Goal: Transaction & Acquisition: Purchase product/service

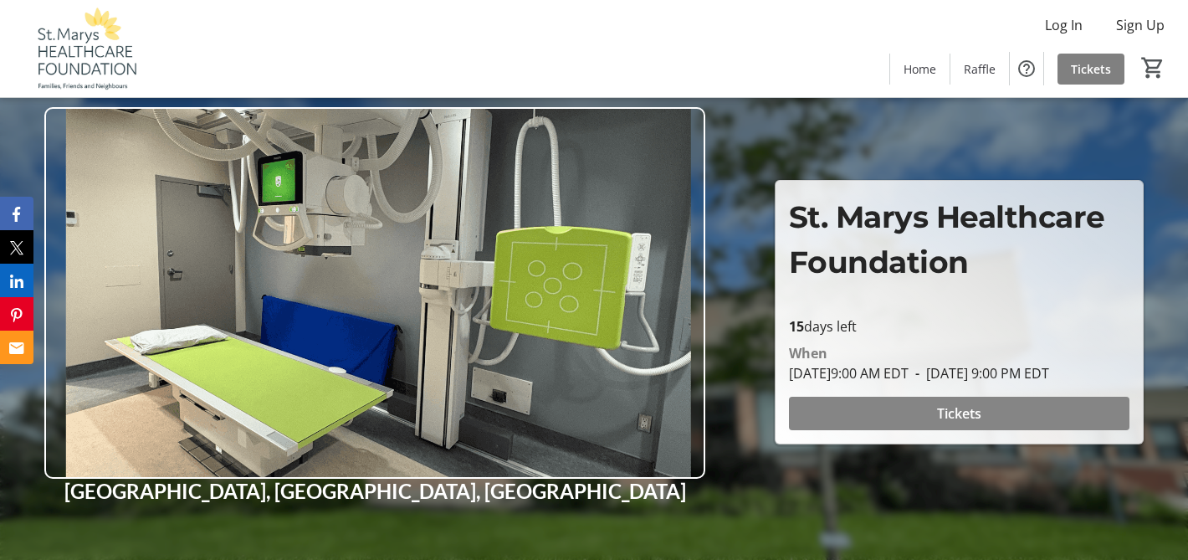
click at [938, 421] on span "Tickets" at bounding box center [959, 413] width 44 height 20
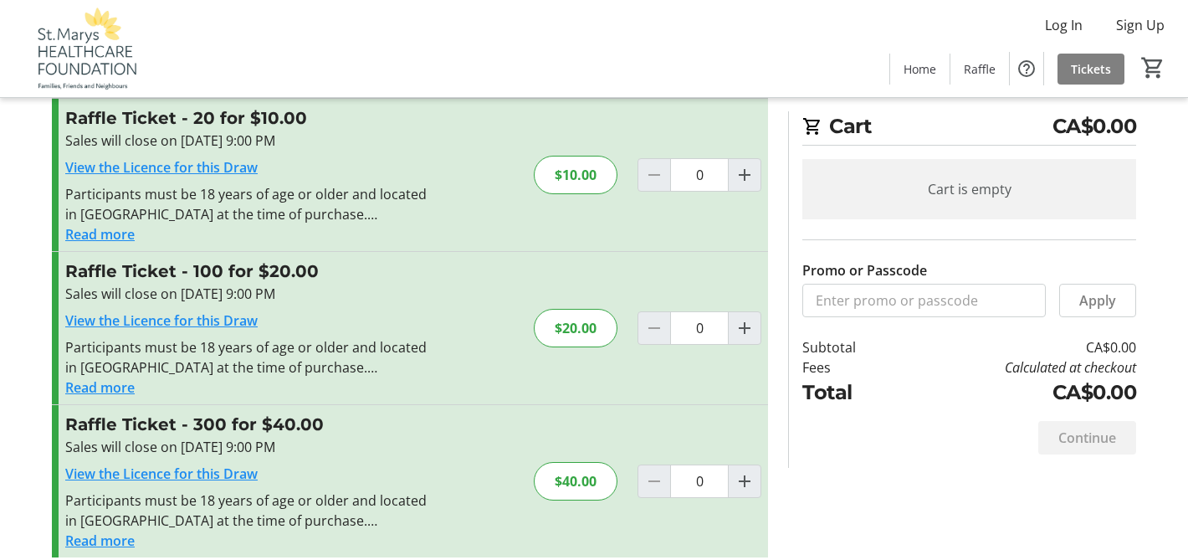
scroll to position [211, 0]
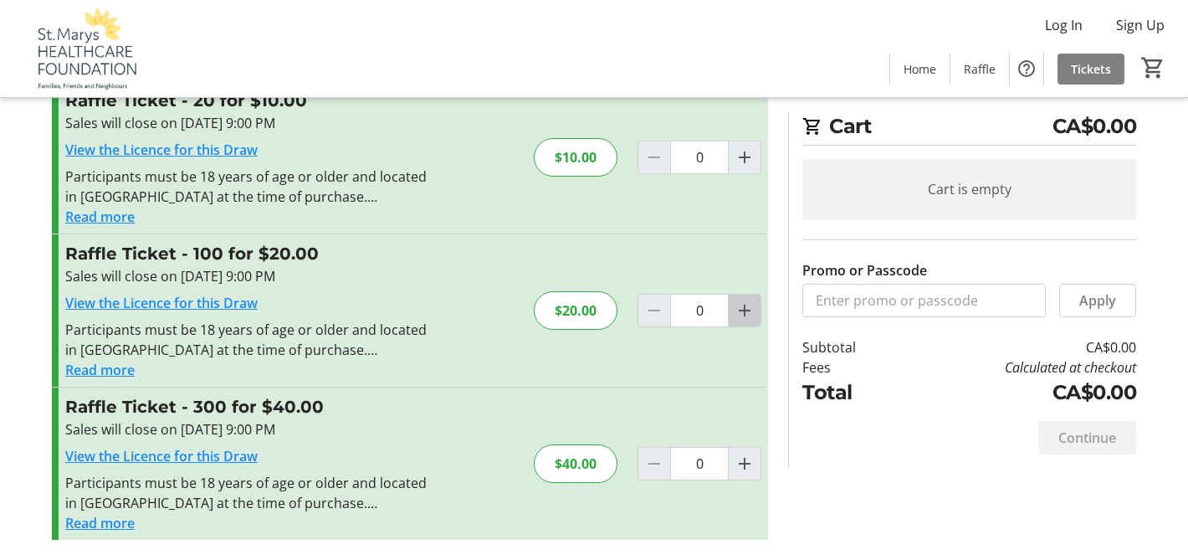
click at [740, 314] on mat-icon "Increment by one" at bounding box center [744, 310] width 20 height 20
type input "1"
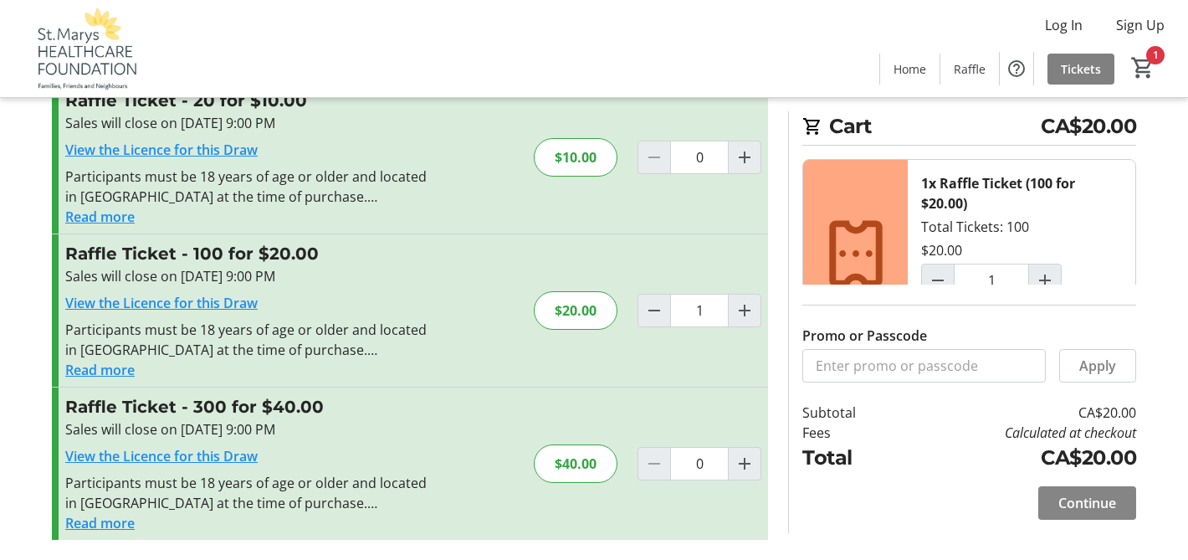
click at [1083, 509] on span "Continue" at bounding box center [1087, 503] width 58 height 20
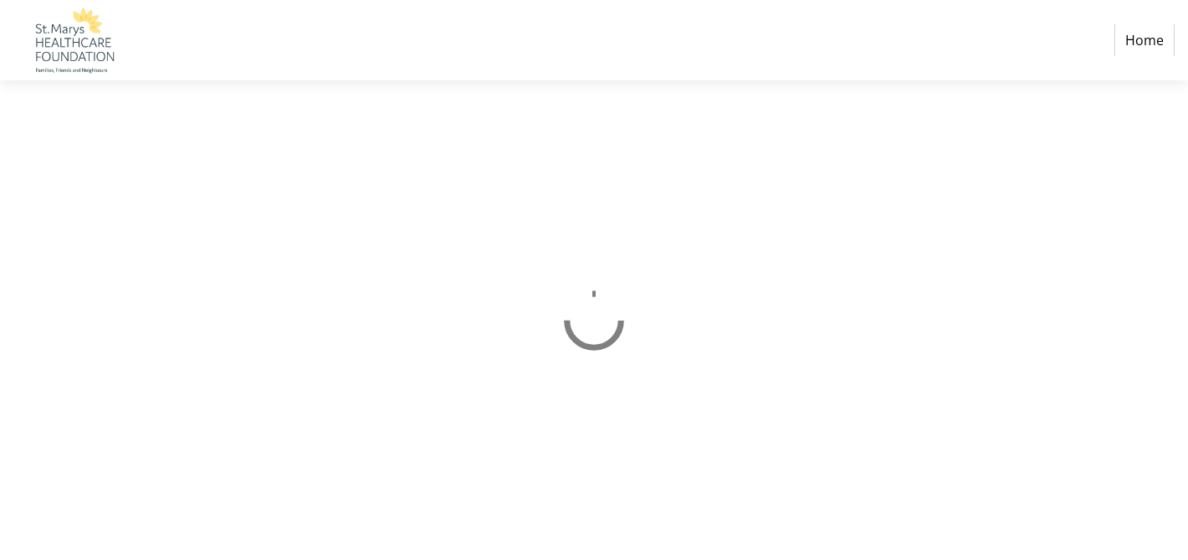
select select "CA"
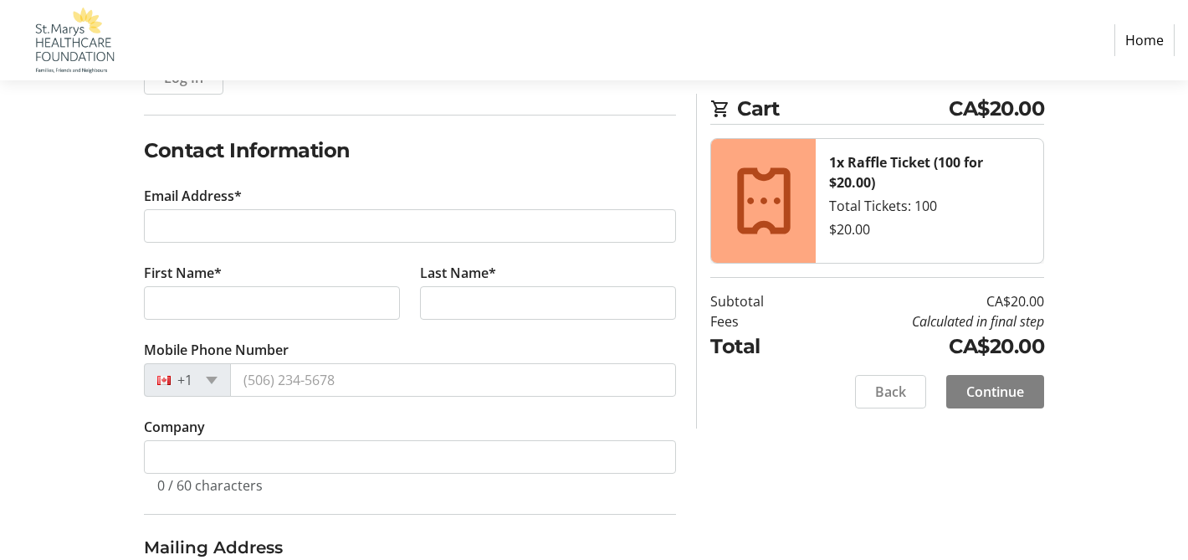
scroll to position [248, 0]
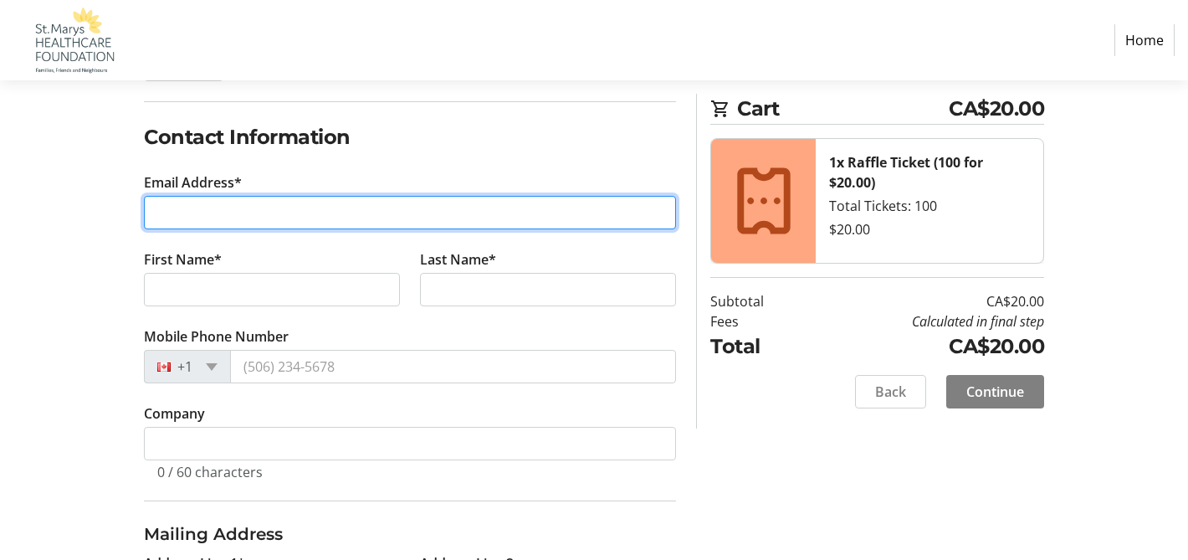
click at [236, 206] on input "Email Address*" at bounding box center [410, 212] width 532 height 33
type input "[EMAIL_ADDRESS][DOMAIN_NAME]"
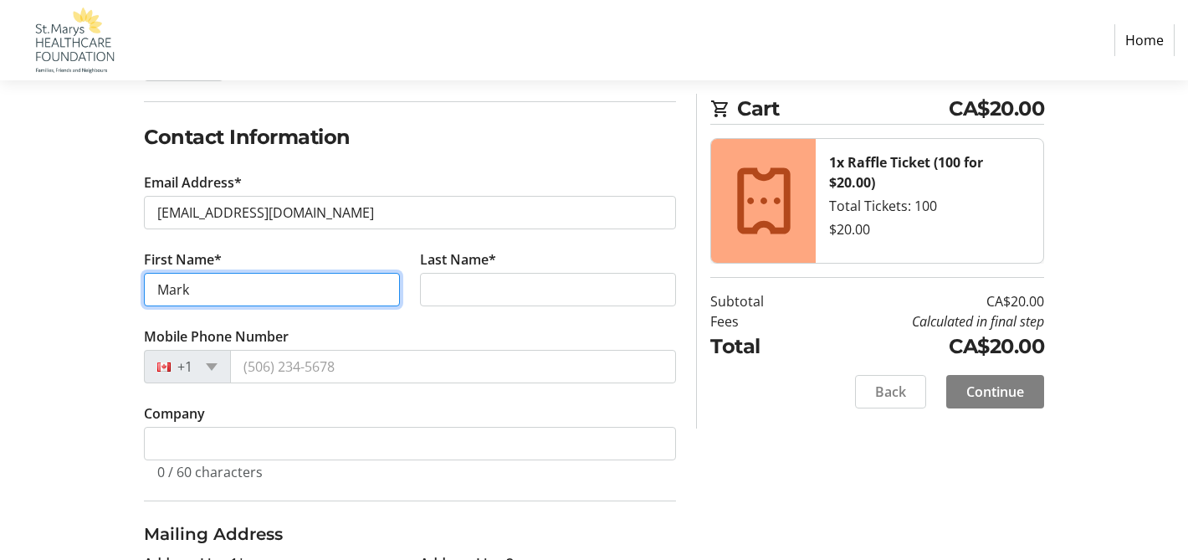
type input "Mark"
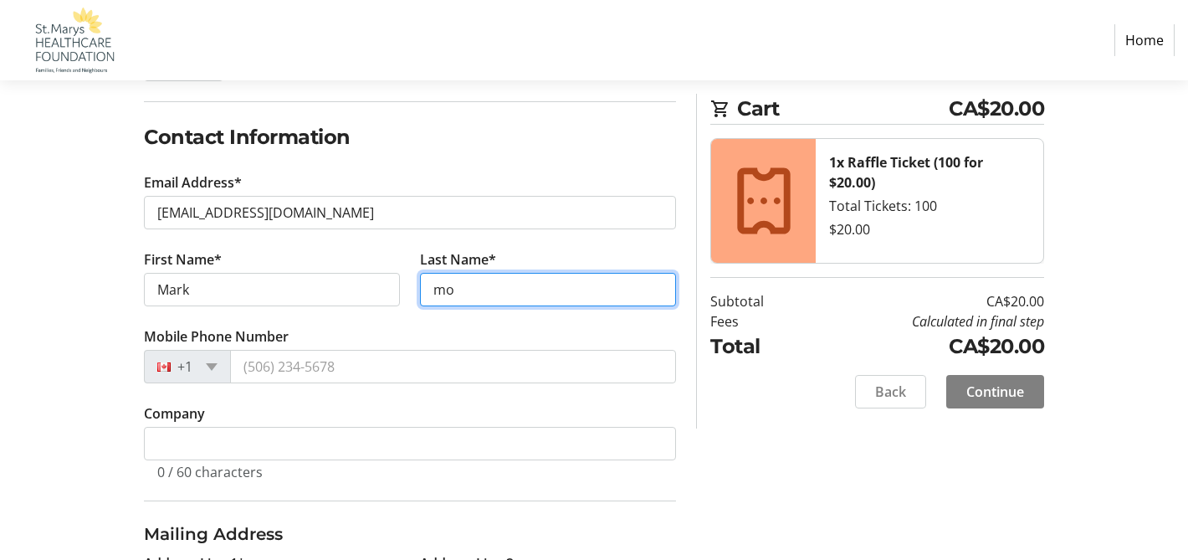
type input "m"
type input "Monteith"
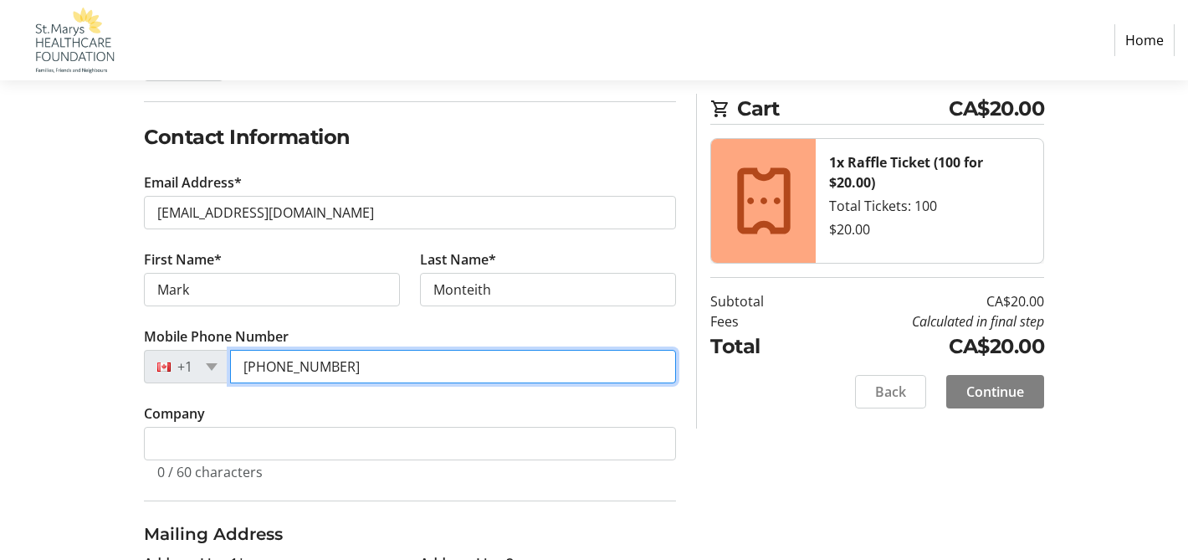
type input "[PHONE_NUMBER]"
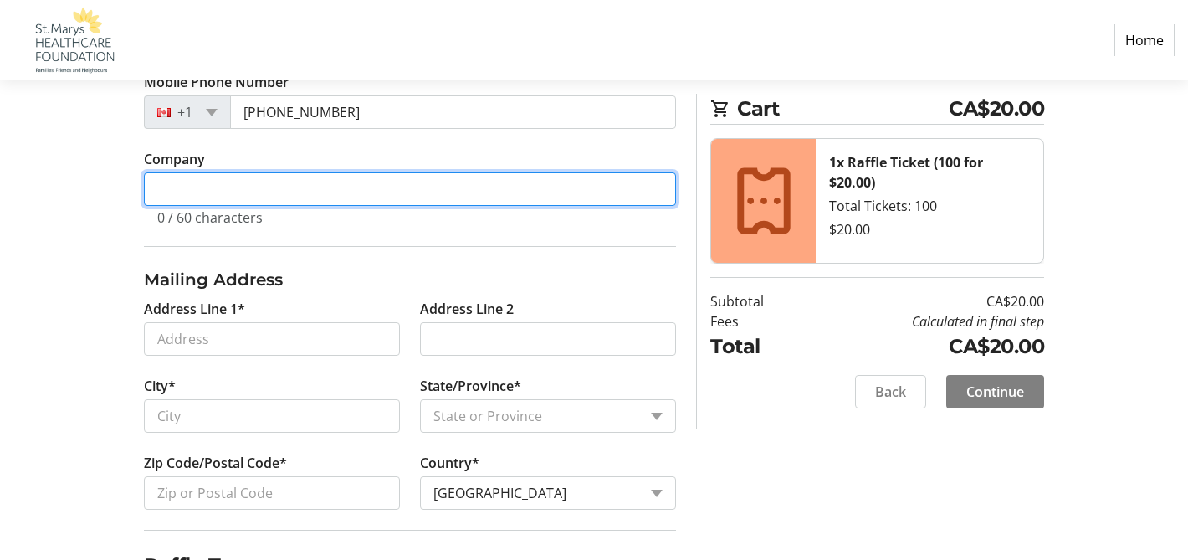
scroll to position [509, 0]
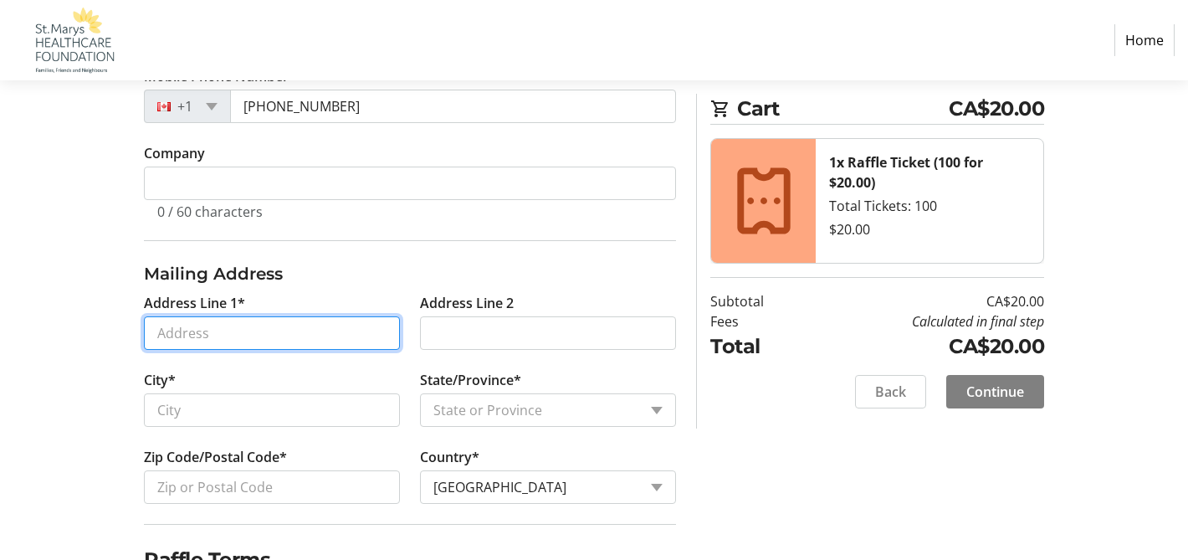
click at [234, 335] on input "Address Line 1*" at bounding box center [272, 332] width 256 height 33
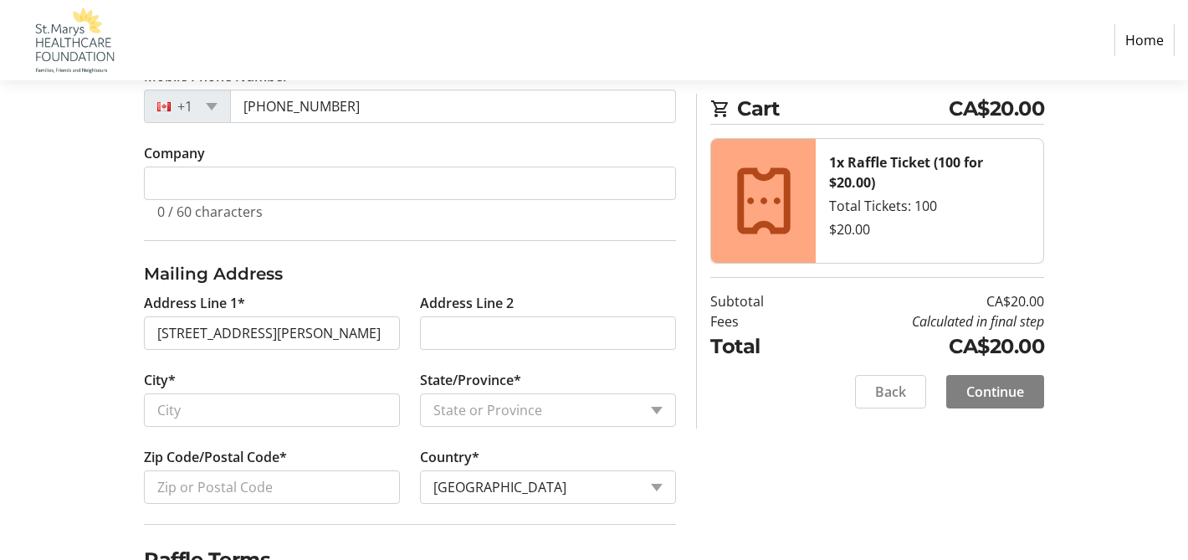
type input "[STREET_ADDRESS][PERSON_NAME]"
type input "Saint Marys"
select select "ON"
type input "N4X 1C2"
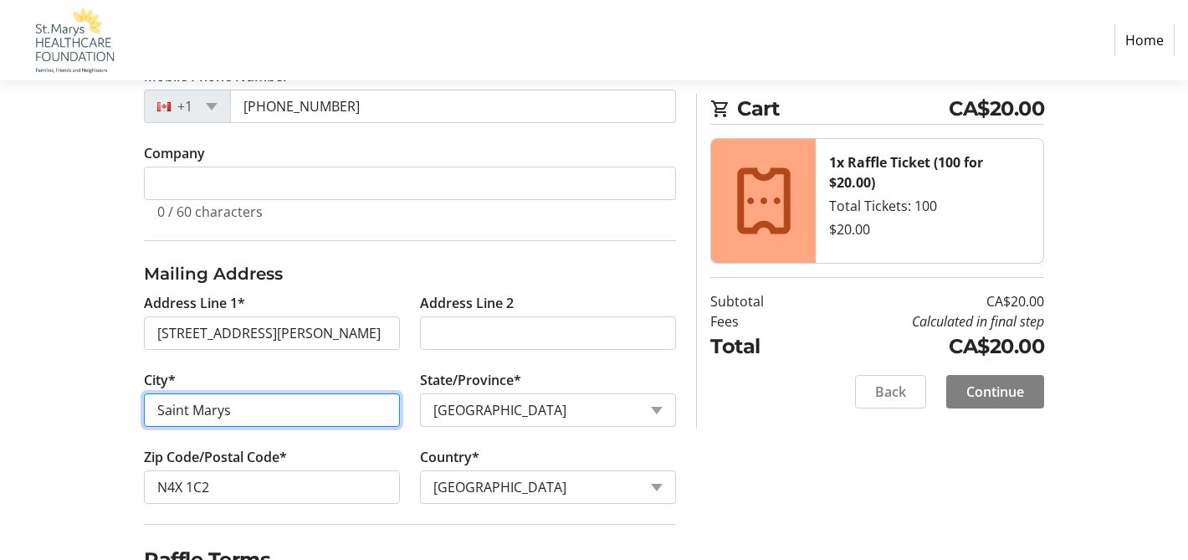
click at [185, 413] on input "Saint Marys" at bounding box center [272, 409] width 256 height 33
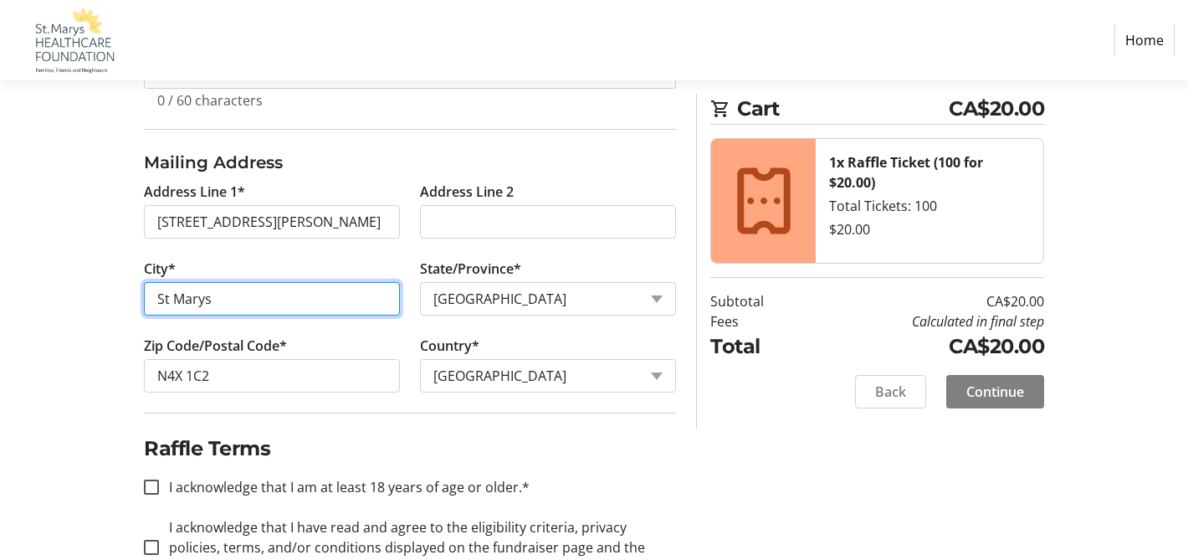
scroll to position [623, 0]
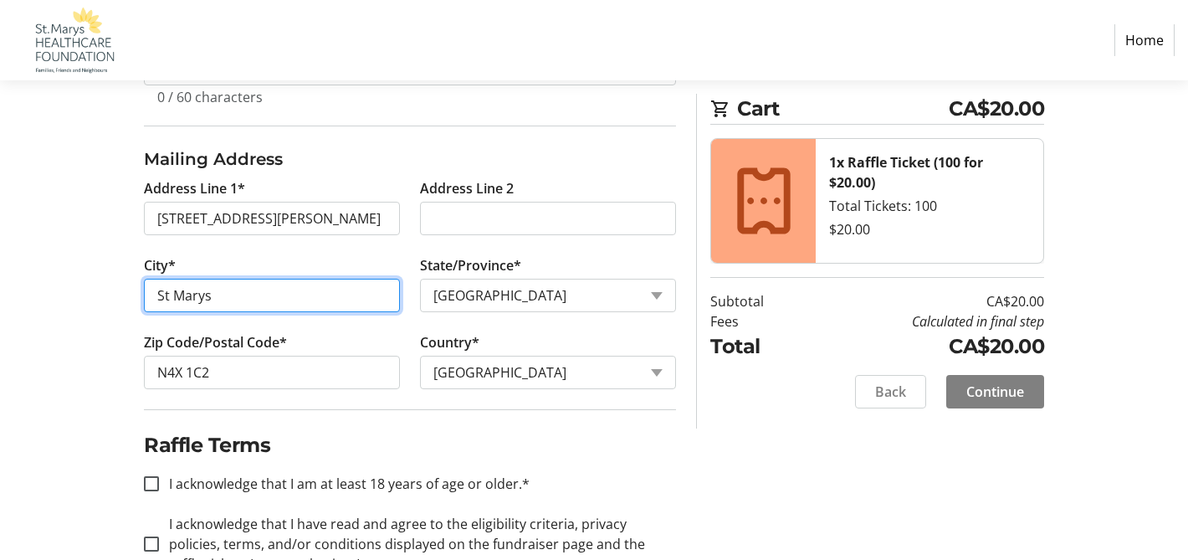
type input "St Marys"
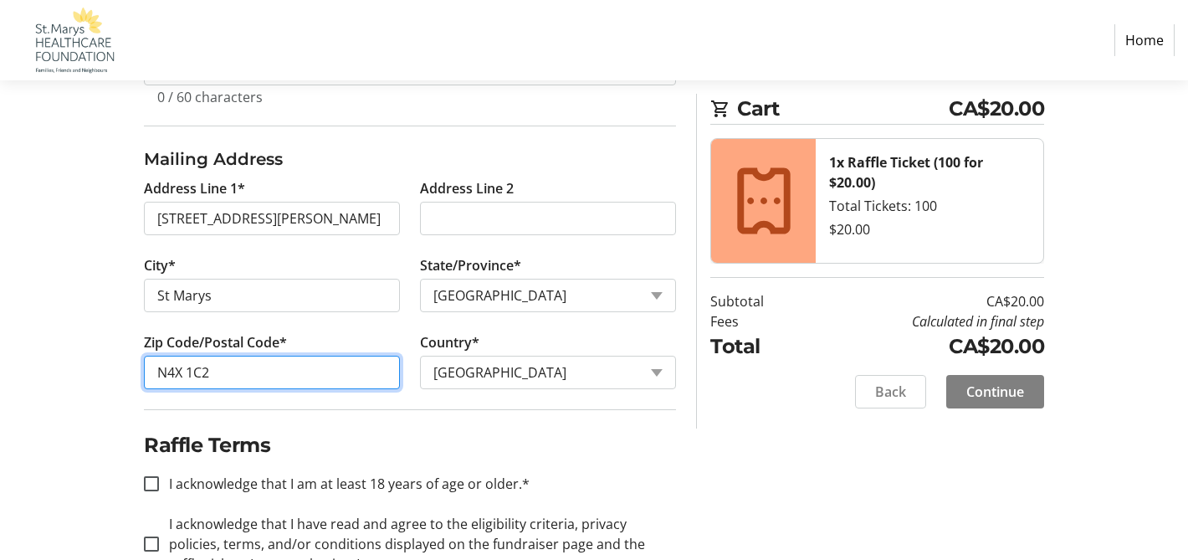
click at [206, 374] on input "N4X 1C2" at bounding box center [272, 371] width 256 height 33
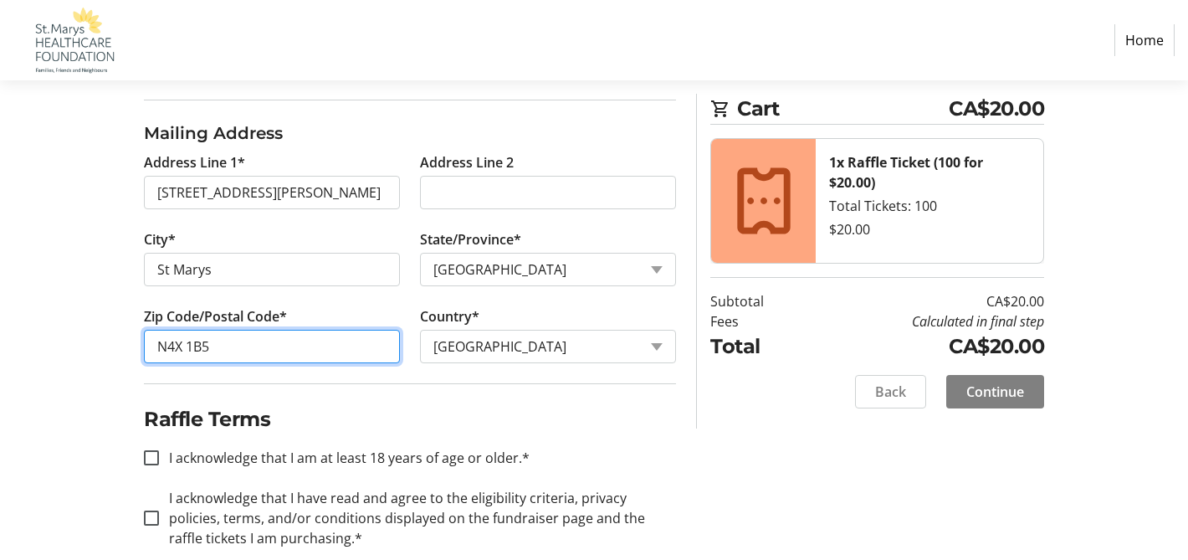
scroll to position [677, 0]
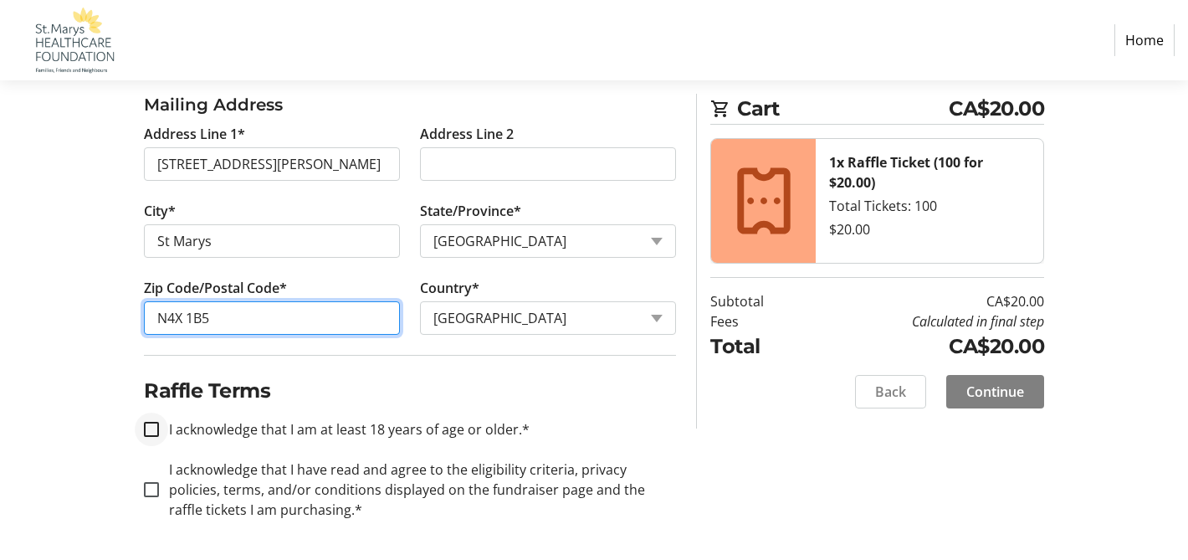
type input "N4X 1B5"
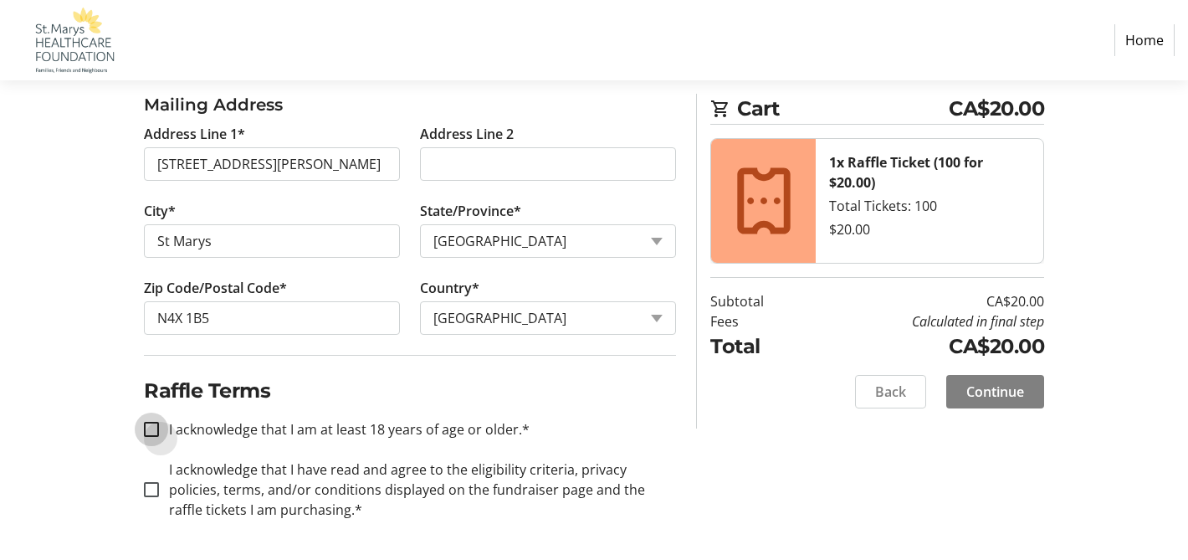
click at [145, 436] on input "I acknowledge that I am at least 18 years of age or older.*" at bounding box center [151, 429] width 15 height 15
checkbox input "true"
click at [147, 488] on input "I acknowledge that I have read and agree to the eligibility criteria, privacy p…" at bounding box center [151, 489] width 15 height 15
checkbox input "true"
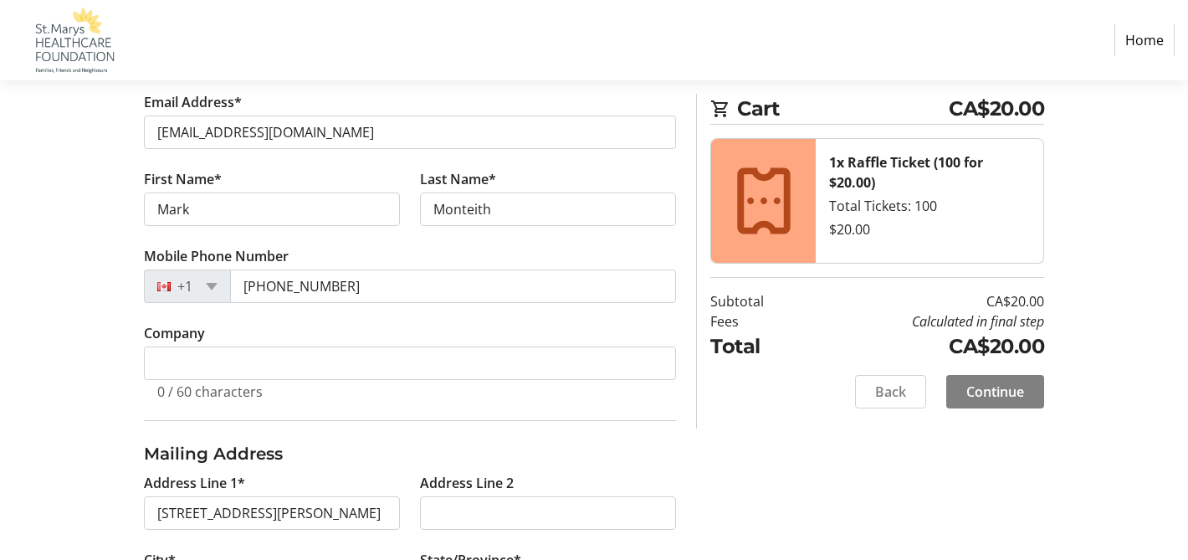
scroll to position [324, 0]
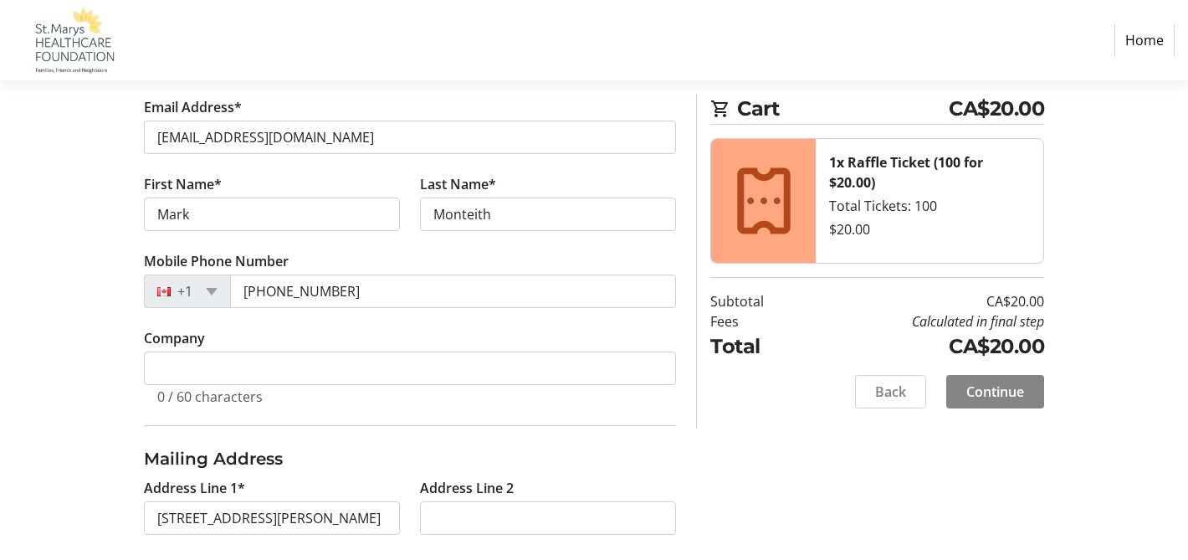
click at [1006, 397] on span "Continue" at bounding box center [995, 391] width 58 height 20
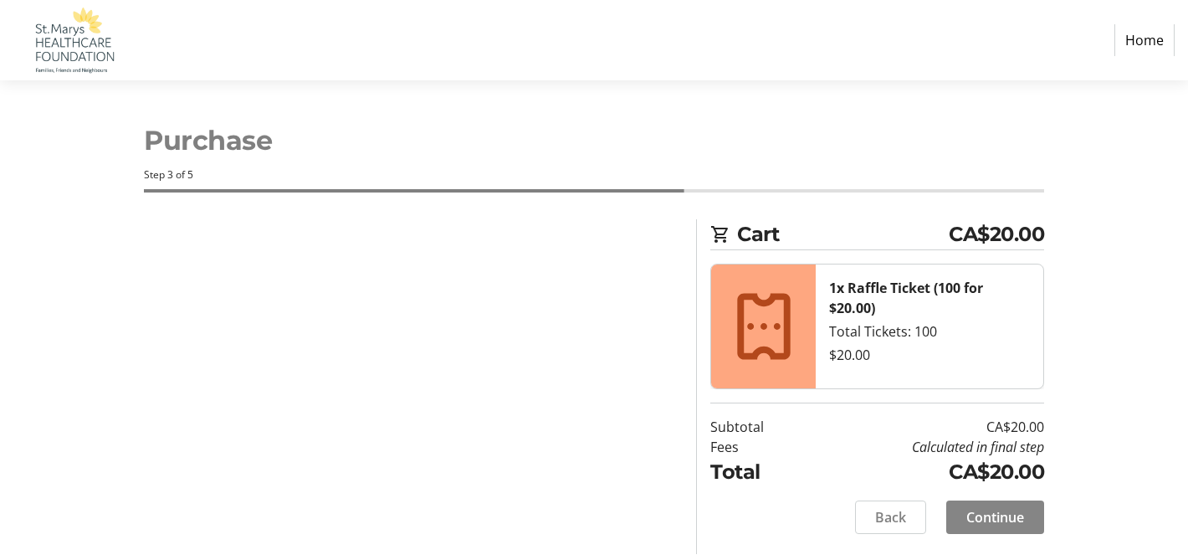
scroll to position [0, 0]
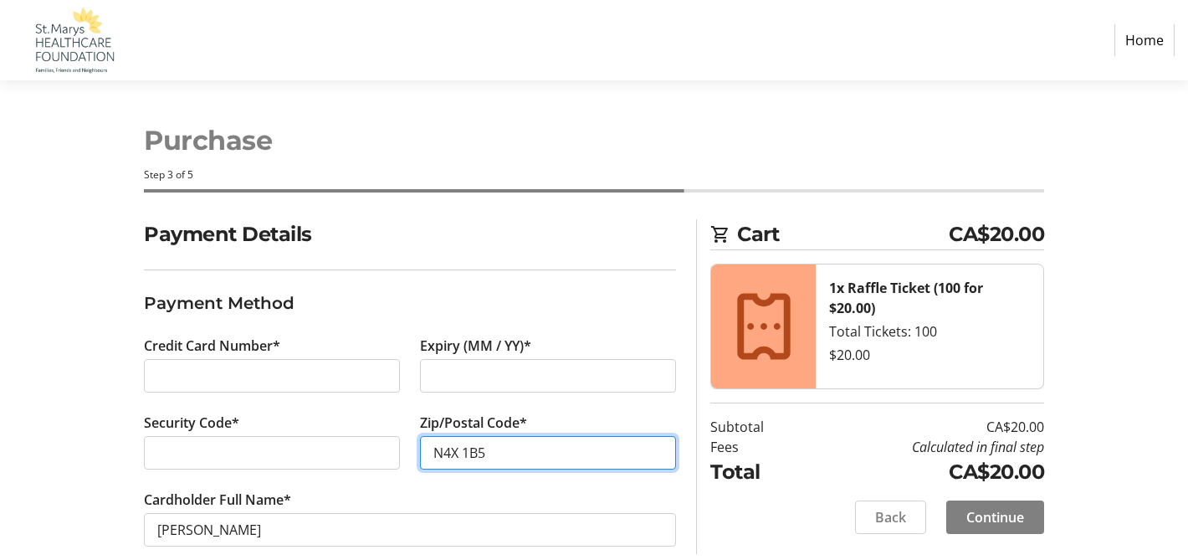
scroll to position [27, 0]
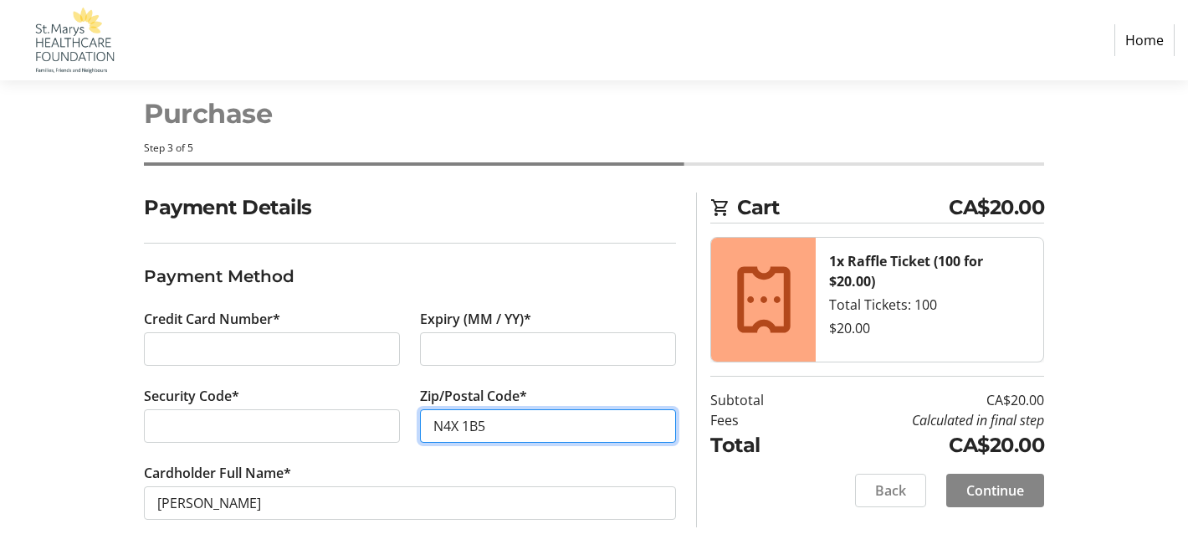
type input "N4X 1B5"
click at [974, 488] on span "Continue" at bounding box center [995, 490] width 58 height 20
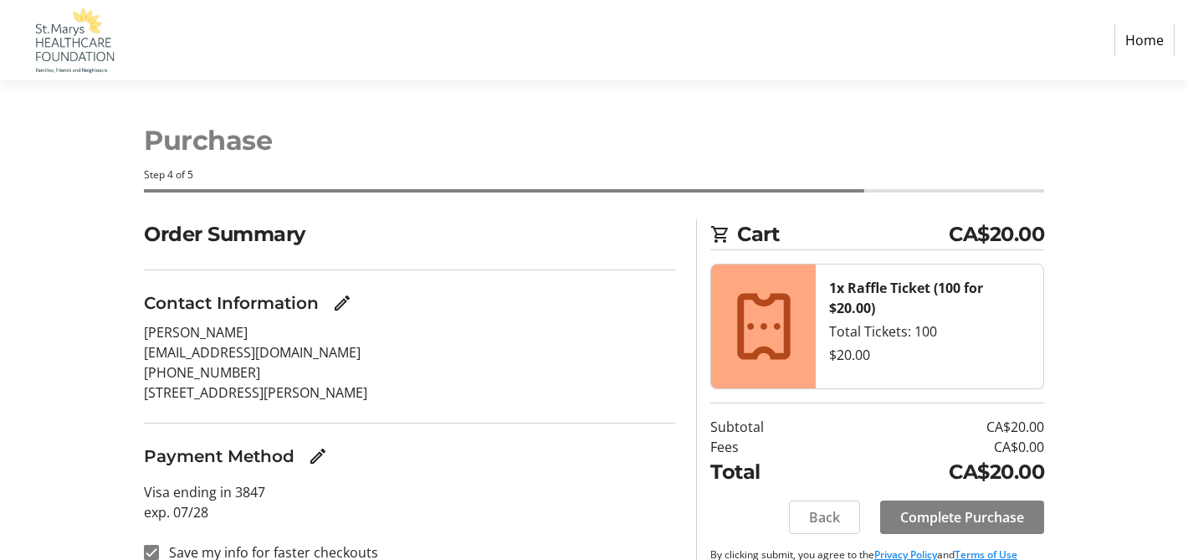
scroll to position [38, 0]
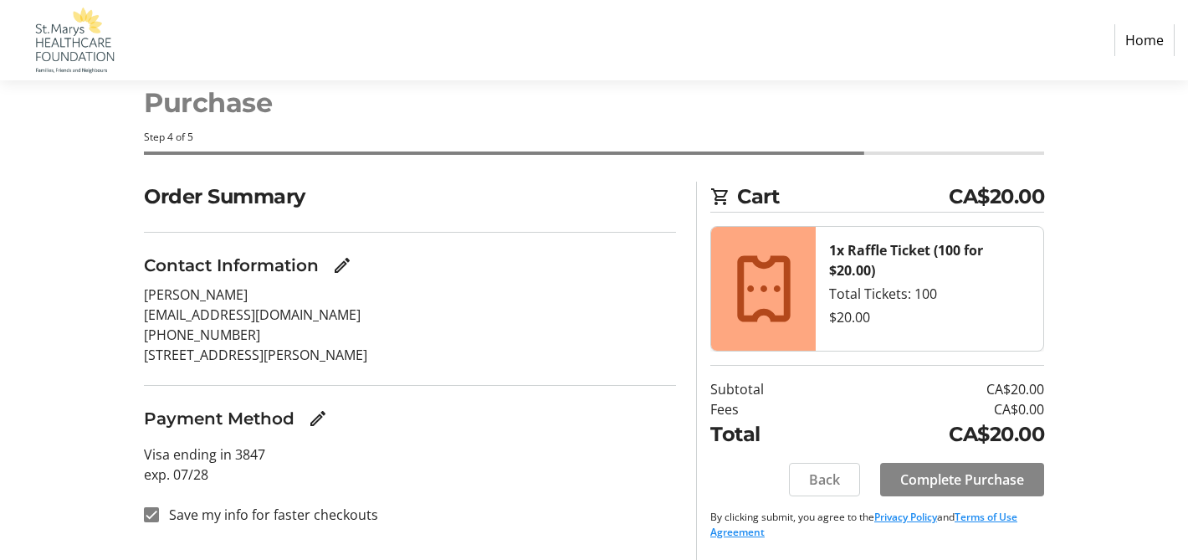
click at [964, 480] on span "Complete Purchase" at bounding box center [962, 479] width 124 height 20
